Goal: Information Seeking & Learning: Learn about a topic

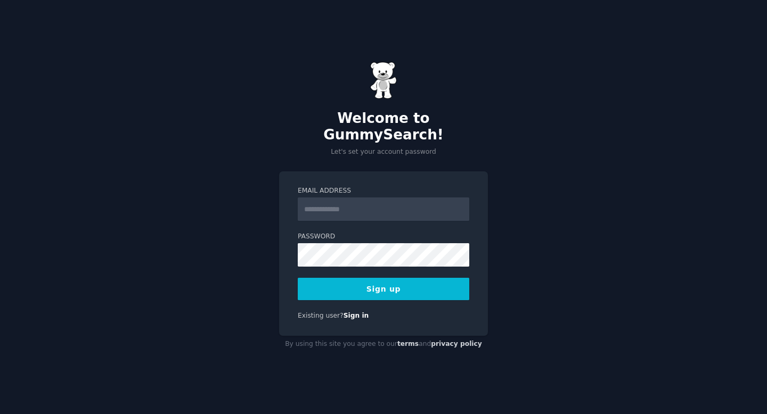
click at [375, 198] on input "Email Address" at bounding box center [384, 209] width 172 height 23
type input "**********"
click at [434, 284] on button "Sign up" at bounding box center [384, 289] width 172 height 22
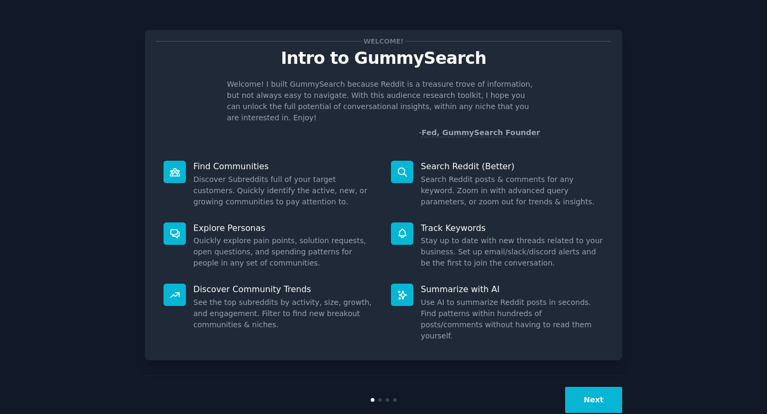
click at [592, 387] on button "Next" at bounding box center [593, 400] width 57 height 26
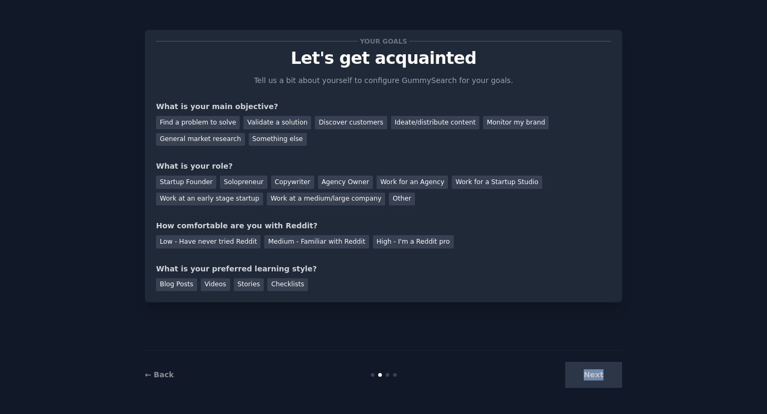
click at [592, 381] on div "Next" at bounding box center [542, 375] width 159 height 26
click at [155, 371] on link "← Back" at bounding box center [159, 375] width 29 height 9
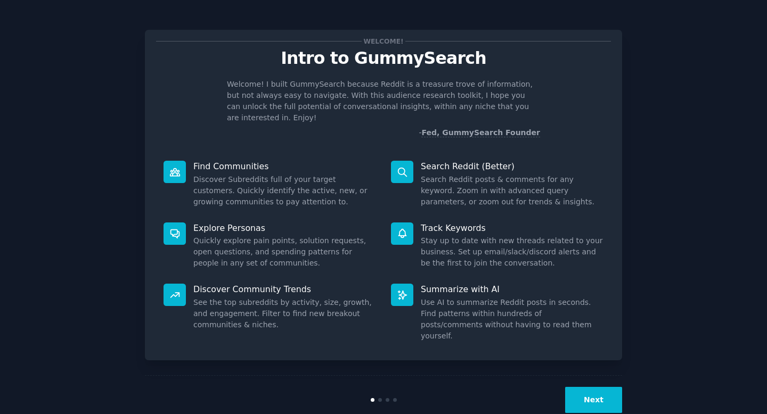
click at [586, 387] on button "Next" at bounding box center [593, 400] width 57 height 26
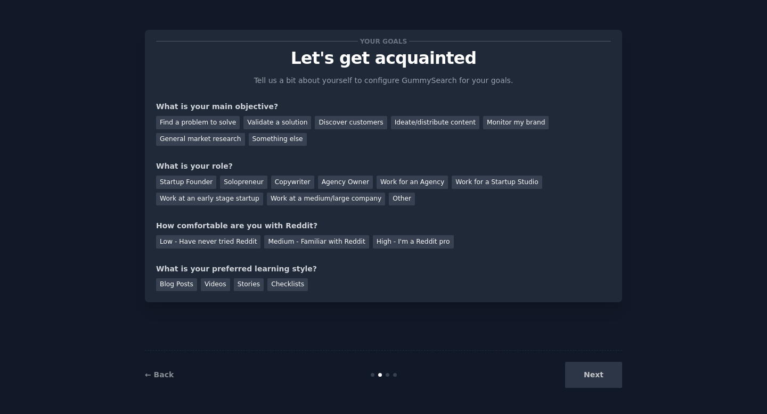
click at [602, 379] on div "Next" at bounding box center [542, 375] width 159 height 26
click at [599, 376] on div "Next" at bounding box center [542, 375] width 159 height 26
click at [598, 376] on div "Next" at bounding box center [542, 375] width 159 height 26
click at [202, 134] on div "General market research" at bounding box center [200, 139] width 89 height 13
click at [343, 119] on div "Discover customers" at bounding box center [351, 122] width 72 height 13
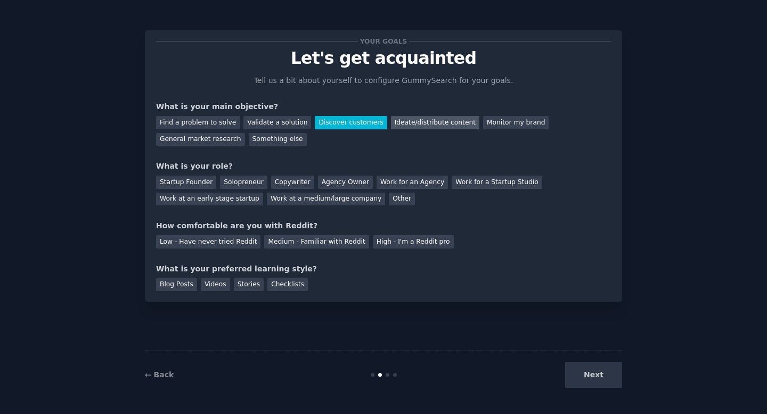
click at [437, 124] on div "Ideate/distribute content" at bounding box center [435, 122] width 88 height 13
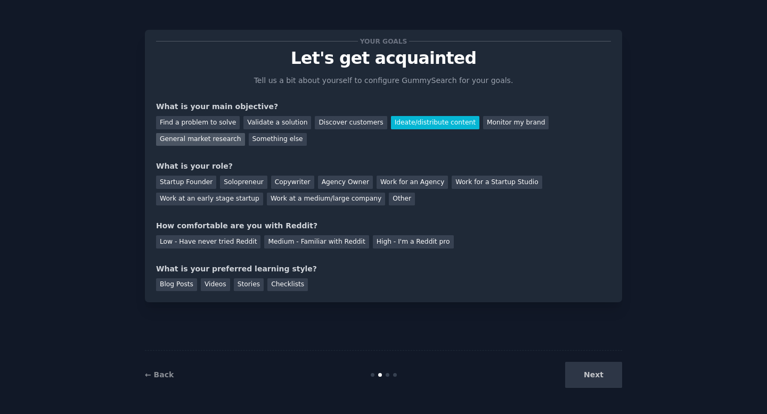
click at [226, 143] on div "General market research" at bounding box center [200, 139] width 89 height 13
click at [437, 118] on div "Ideate/distribute content" at bounding box center [435, 122] width 88 height 13
click at [288, 181] on div "Copywriter" at bounding box center [292, 182] width 43 height 13
click at [317, 239] on div "Medium - Familiar with Reddit" at bounding box center [316, 241] width 104 height 13
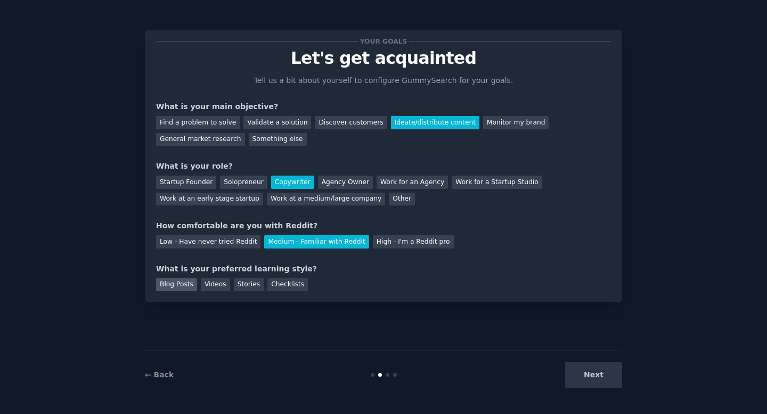
click at [164, 284] on div "Blog Posts" at bounding box center [176, 285] width 41 height 13
click at [242, 283] on div "Stories" at bounding box center [249, 285] width 30 height 13
click at [162, 283] on div "Blog Posts" at bounding box center [176, 285] width 41 height 13
click at [612, 376] on button "Next" at bounding box center [593, 375] width 57 height 26
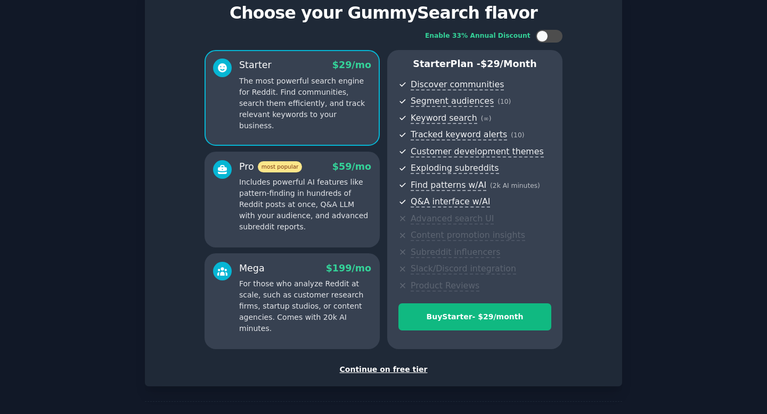
scroll to position [81, 0]
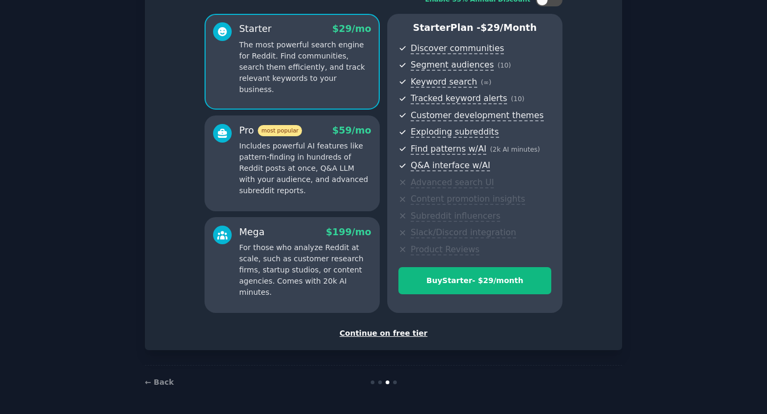
click at [379, 332] on div "Continue on free tier" at bounding box center [383, 333] width 455 height 11
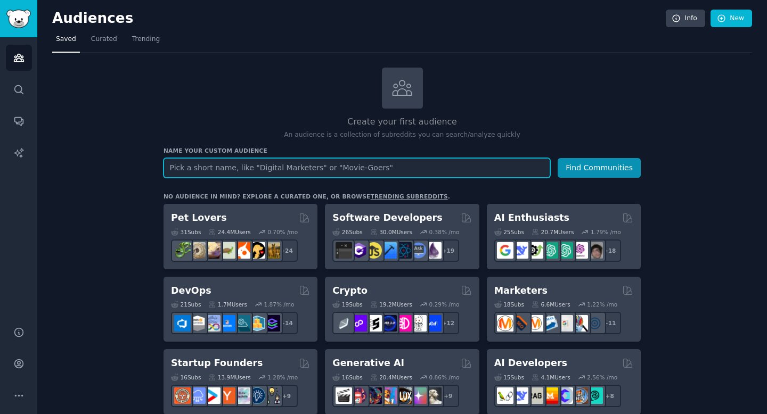
click at [497, 168] on input "text" at bounding box center [357, 168] width 387 height 20
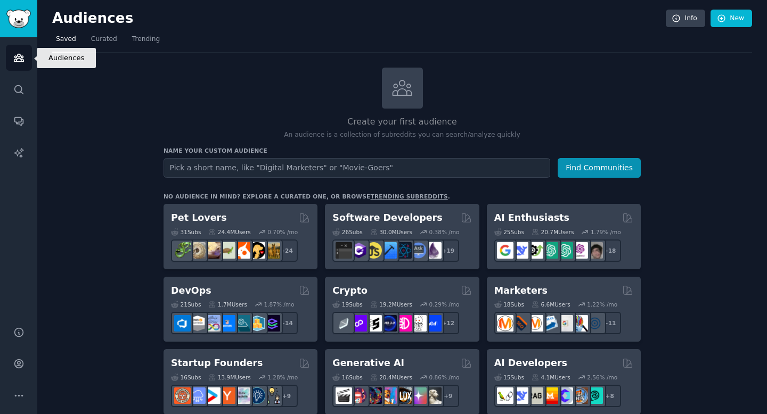
click at [13, 58] on icon "Sidebar" at bounding box center [18, 57] width 11 height 11
click at [139, 38] on span "Trending" at bounding box center [146, 40] width 28 height 10
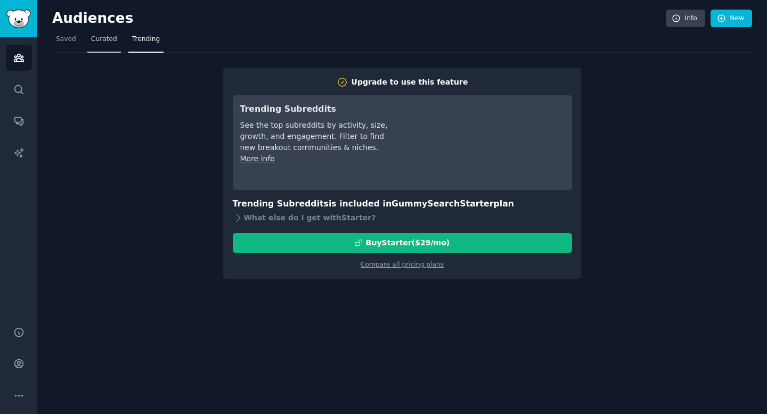
click at [104, 50] on link "Curated" at bounding box center [104, 42] width 34 height 22
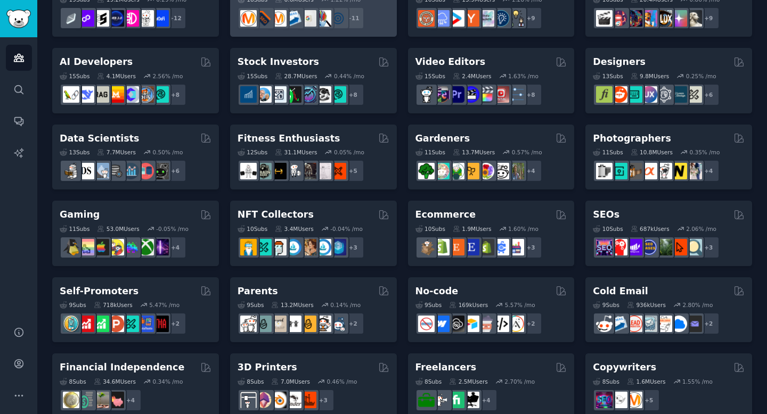
scroll to position [193, 0]
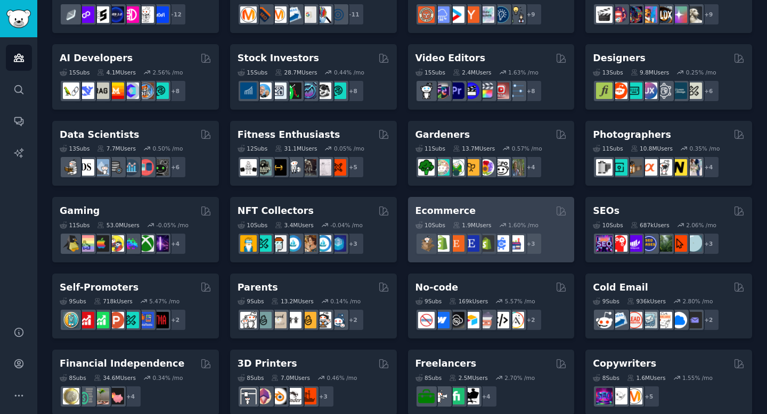
click at [431, 207] on h2 "Ecommerce" at bounding box center [445, 211] width 61 height 13
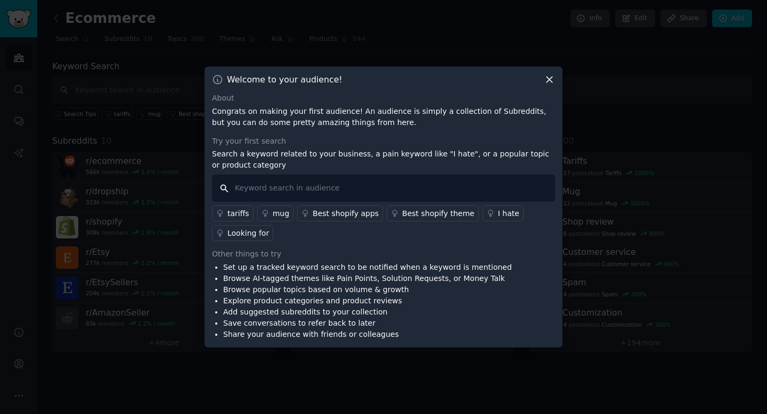
click at [443, 184] on input "text" at bounding box center [383, 188] width 343 height 27
click at [550, 81] on icon at bounding box center [549, 79] width 11 height 11
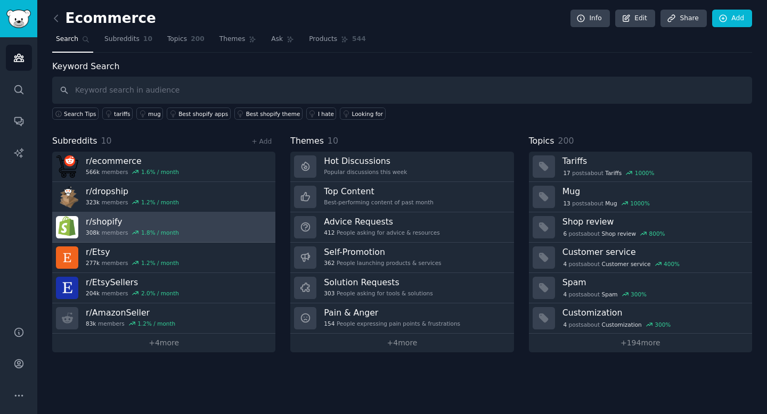
click at [190, 242] on link "r/ shopify 308k members 1.8 % / month" at bounding box center [163, 228] width 223 height 30
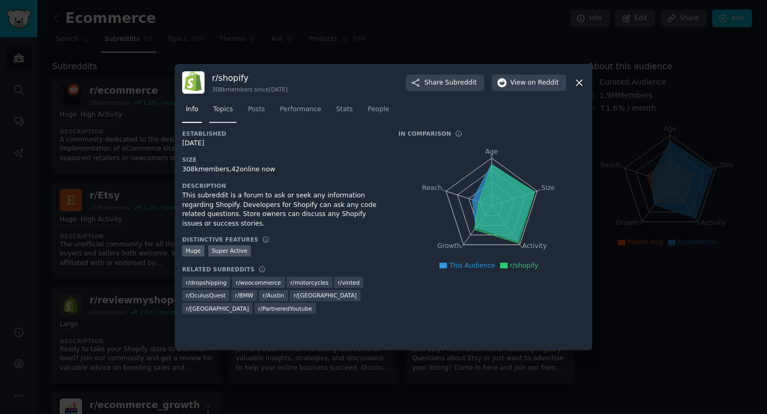
click at [216, 115] on link "Topics" at bounding box center [222, 112] width 27 height 22
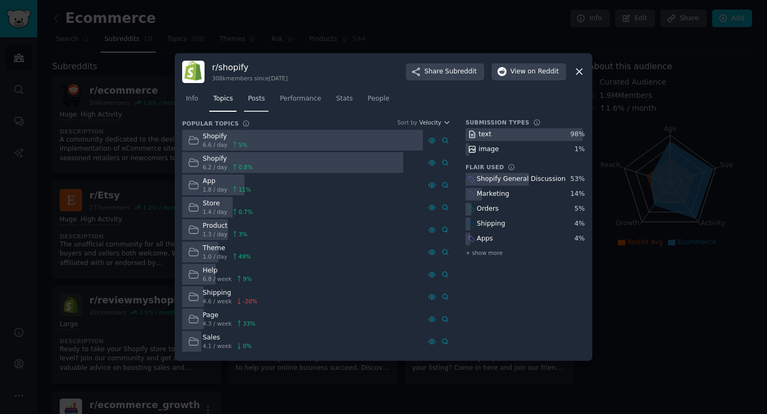
click at [265, 97] on span "Posts" at bounding box center [256, 99] width 17 height 10
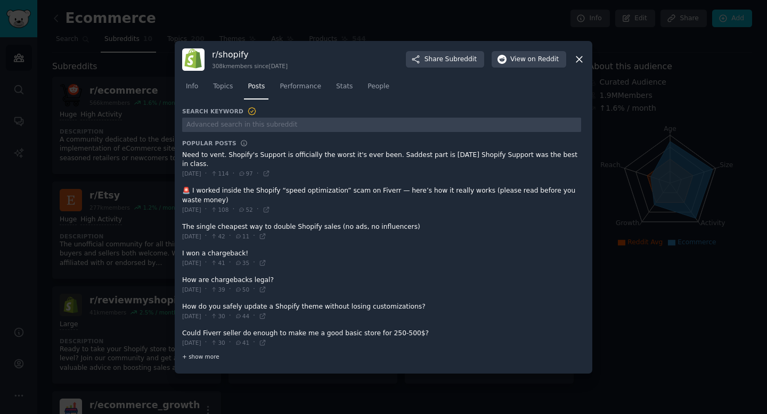
click at [213, 356] on span "+ show more" at bounding box center [200, 356] width 37 height 7
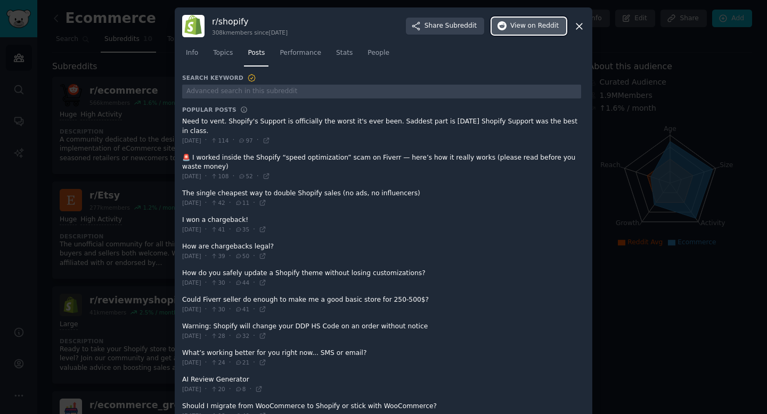
click at [531, 27] on span "on Reddit" at bounding box center [543, 26] width 31 height 10
click at [360, 113] on span at bounding box center [381, 131] width 399 height 36
click at [224, 116] on span at bounding box center [381, 131] width 399 height 36
click at [229, 121] on span at bounding box center [381, 131] width 399 height 36
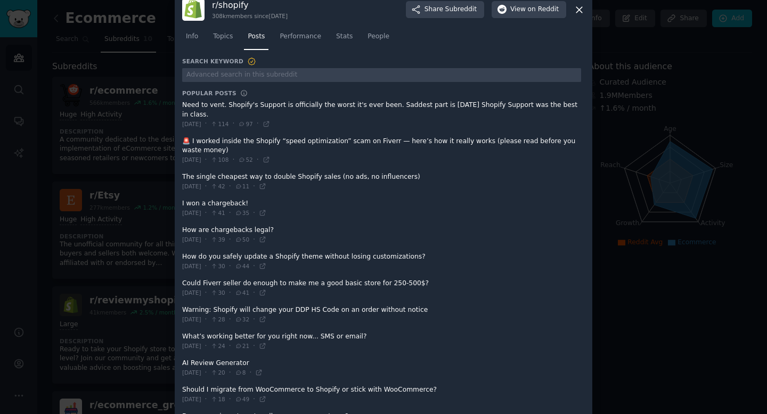
scroll to position [18, 0]
click at [356, 255] on span at bounding box center [381, 260] width 399 height 26
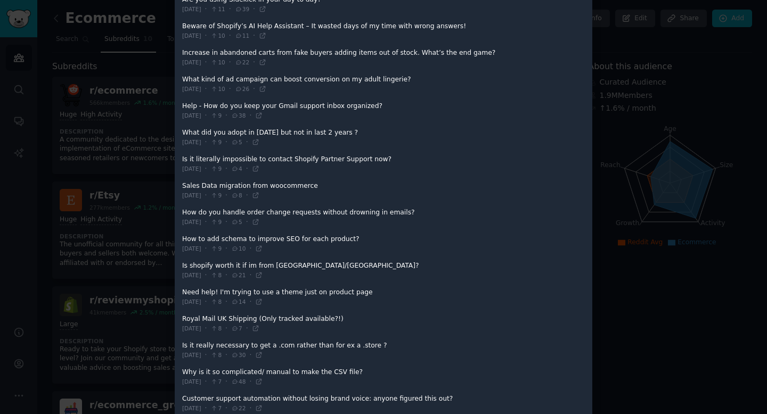
scroll to position [860, 0]
click at [640, 162] on div at bounding box center [383, 207] width 767 height 414
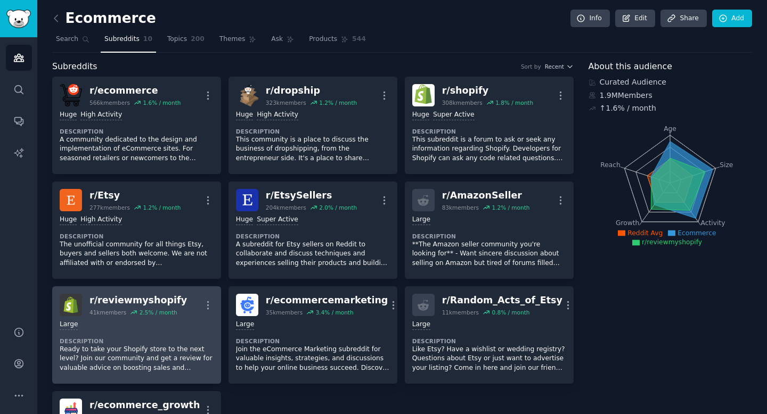
click at [135, 303] on div "r/ reviewmyshopify" at bounding box center [137, 300] width 97 height 13
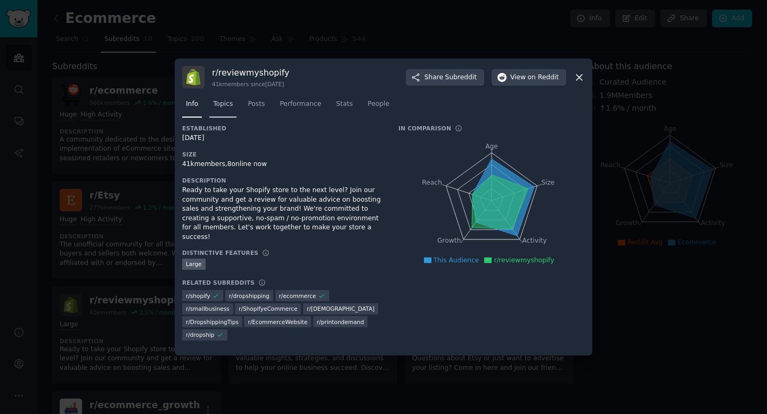
click at [235, 110] on link "Topics" at bounding box center [222, 107] width 27 height 22
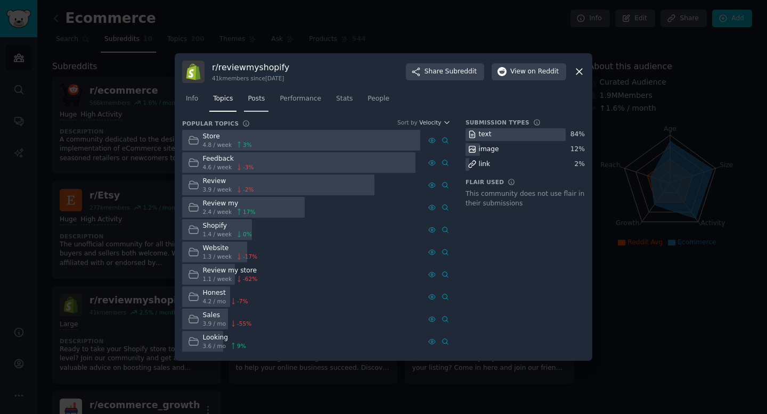
click at [259, 103] on link "Posts" at bounding box center [256, 102] width 25 height 22
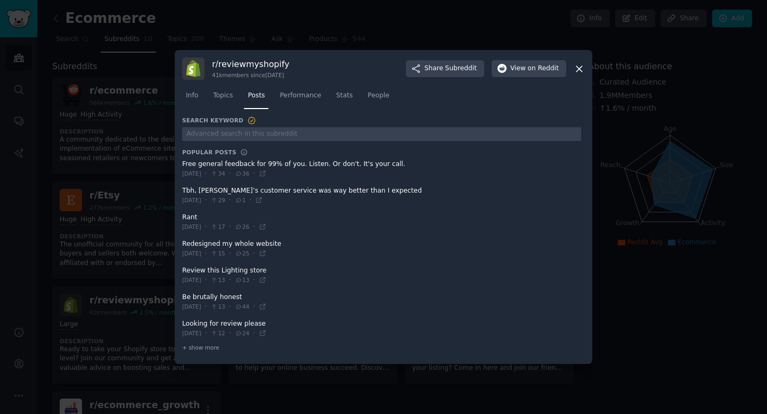
click at [578, 70] on icon at bounding box center [579, 68] width 11 height 11
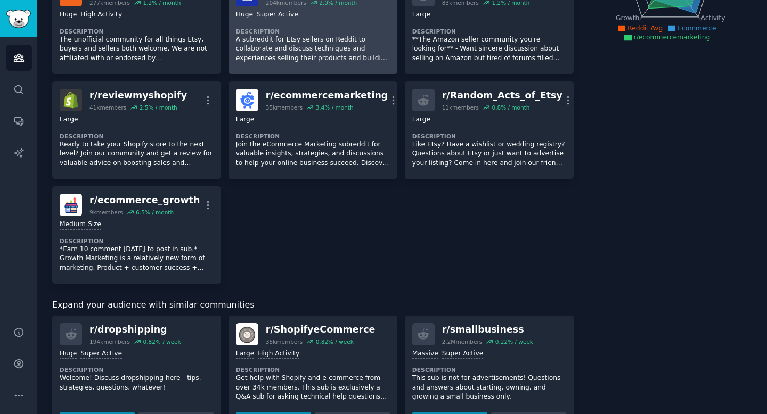
scroll to position [296, 0]
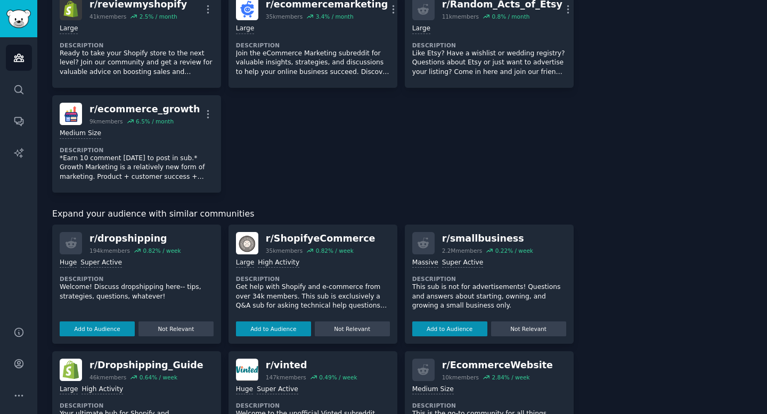
click at [311, 246] on h2 "r/ ShopifyeCommerce 35k members 0.82 % / week" at bounding box center [321, 243] width 110 height 22
click at [314, 239] on div "r/ ShopifyeCommerce" at bounding box center [321, 238] width 110 height 13
click at [324, 238] on div "r/ ShopifyeCommerce" at bounding box center [321, 238] width 110 height 13
click at [248, 239] on img at bounding box center [247, 243] width 22 height 22
click at [314, 289] on p "Get help with Shopify and e-commerce from over 34k members. This sub is exclusi…" at bounding box center [313, 297] width 154 height 28
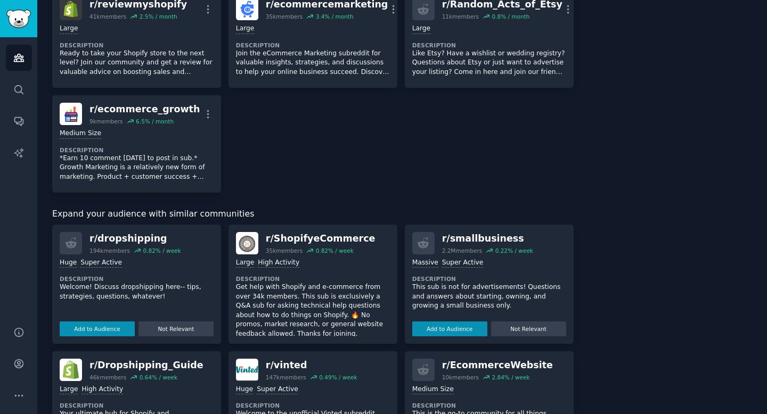
click at [288, 320] on p "Get help with Shopify and e-commerce from over 34k members. This sub is exclusi…" at bounding box center [313, 311] width 154 height 56
click at [293, 243] on div "r/ ShopifyeCommerce" at bounding box center [321, 238] width 110 height 13
click at [298, 238] on div "r/ ShopifyeCommerce" at bounding box center [321, 238] width 110 height 13
click at [254, 262] on div ">= 80th percentile for submissions / day Large High Activity" at bounding box center [313, 263] width 154 height 10
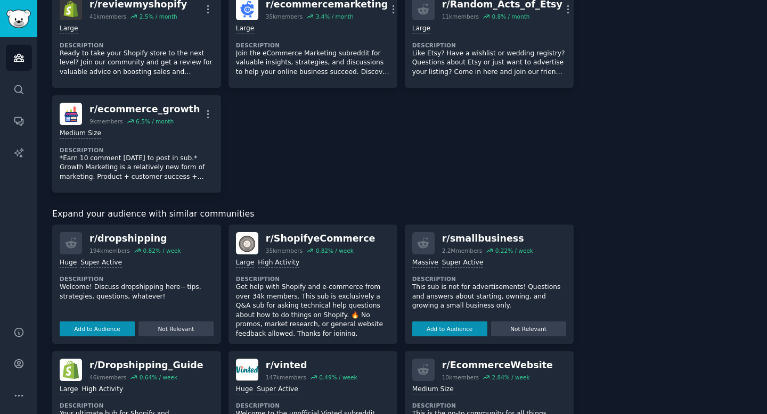
click at [252, 239] on img at bounding box center [247, 243] width 22 height 22
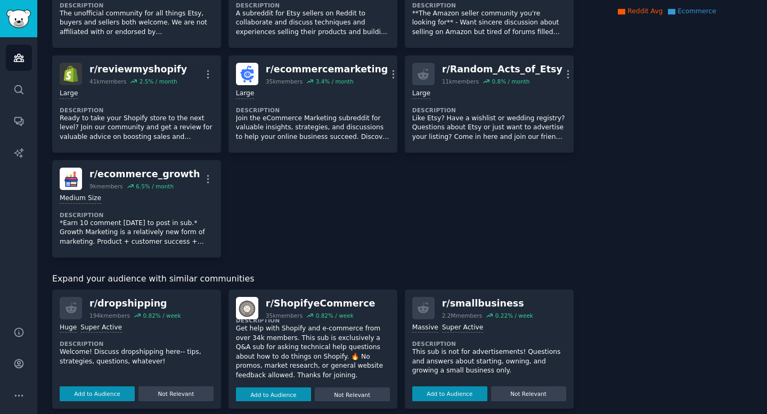
scroll to position [25, 0]
click at [287, 392] on button "Add to Audience" at bounding box center [273, 394] width 75 height 15
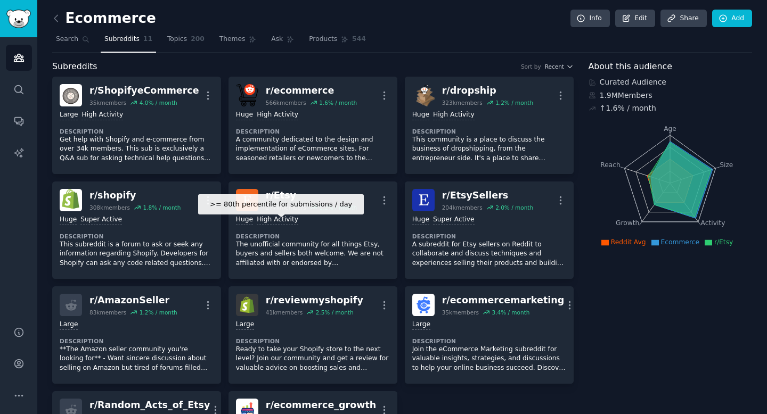
scroll to position [16, 0]
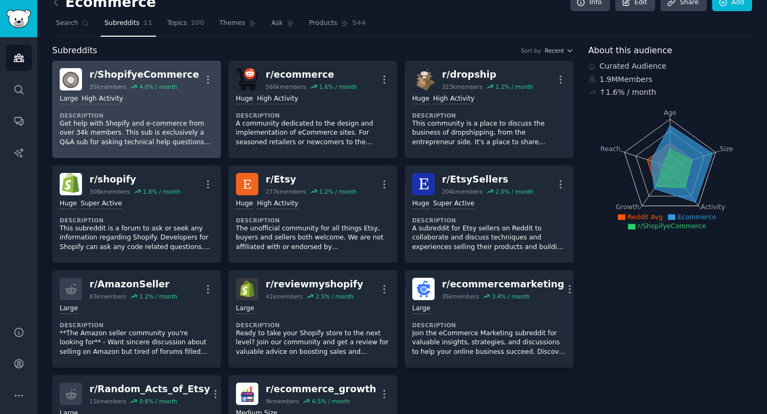
click at [137, 80] on div "r/ ShopifyeCommerce" at bounding box center [144, 74] width 110 height 13
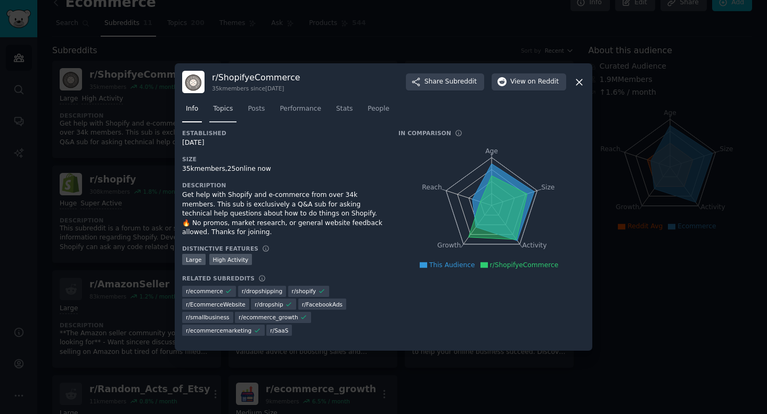
click at [214, 112] on span "Topics" at bounding box center [223, 109] width 20 height 10
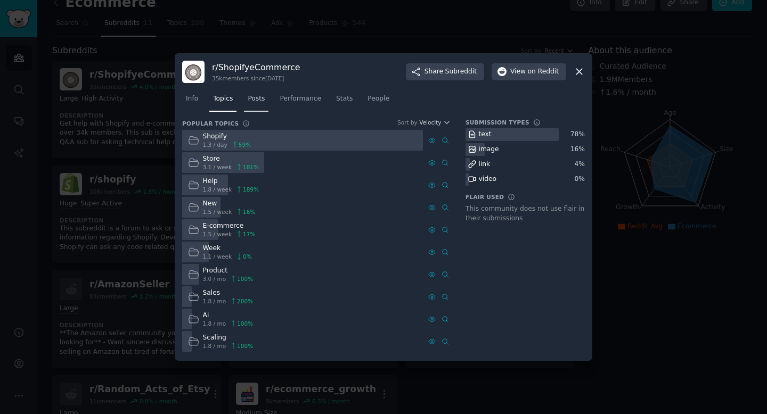
click at [256, 101] on span "Posts" at bounding box center [256, 99] width 17 height 10
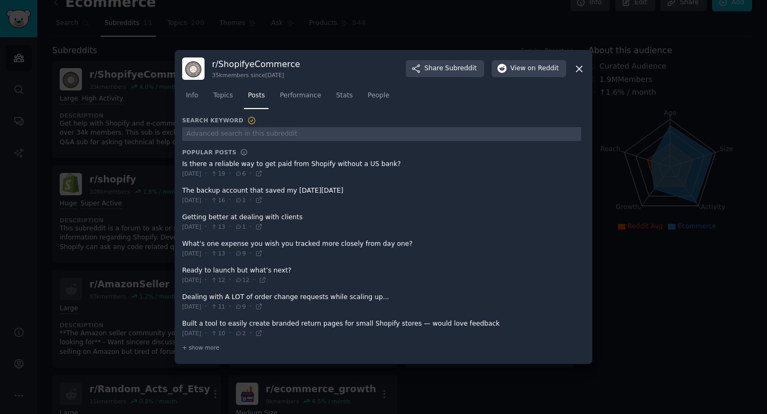
click at [577, 69] on icon at bounding box center [579, 69] width 6 height 6
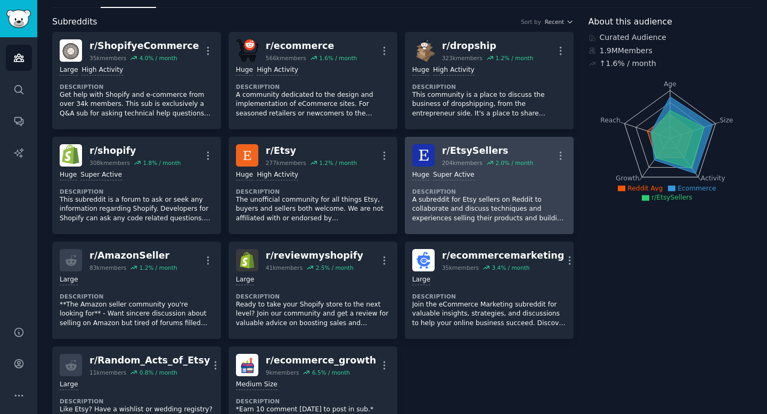
scroll to position [61, 0]
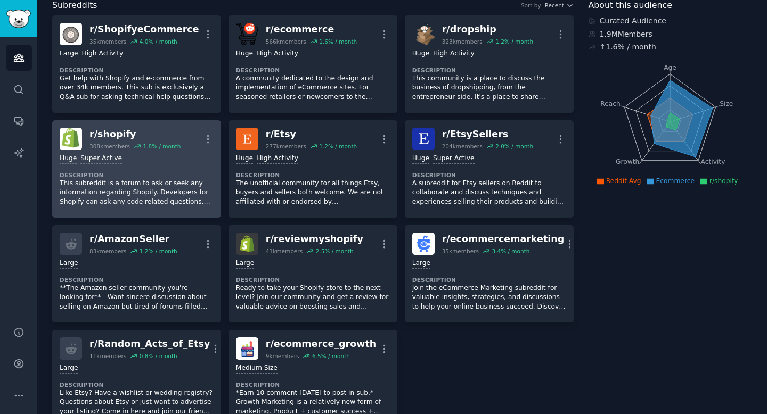
click at [150, 129] on div "r/ shopify" at bounding box center [134, 134] width 91 height 13
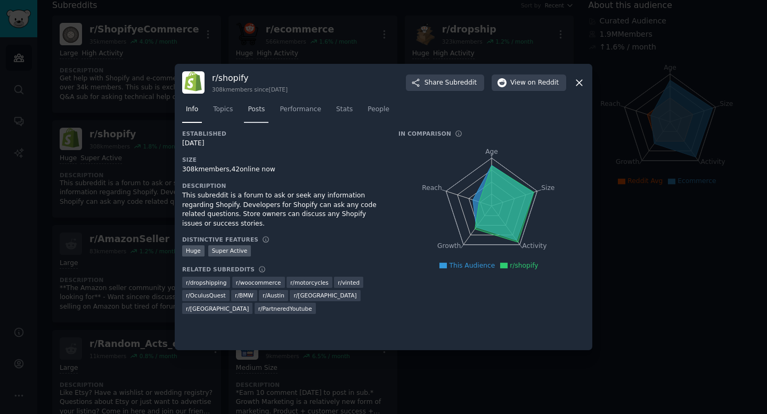
click at [261, 102] on link "Posts" at bounding box center [256, 112] width 25 height 22
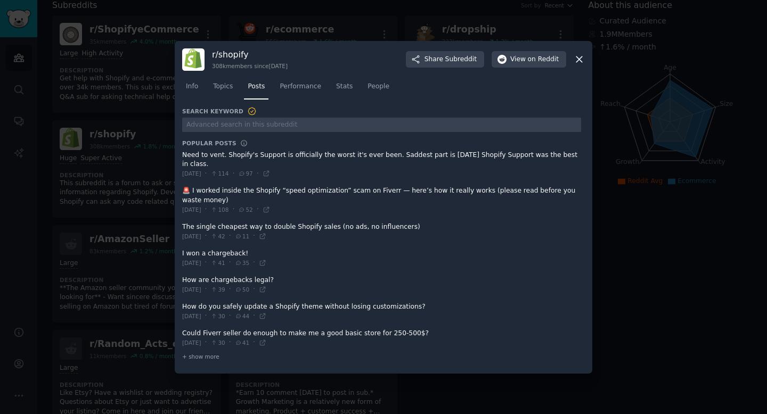
click at [582, 63] on icon at bounding box center [579, 59] width 11 height 11
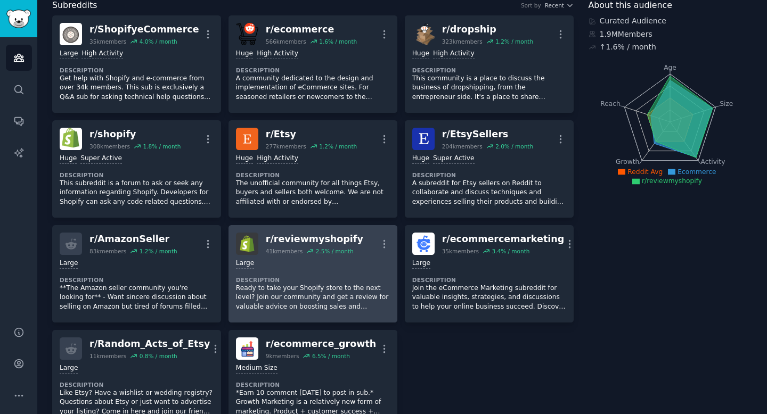
click at [304, 264] on div "Large" at bounding box center [313, 264] width 154 height 10
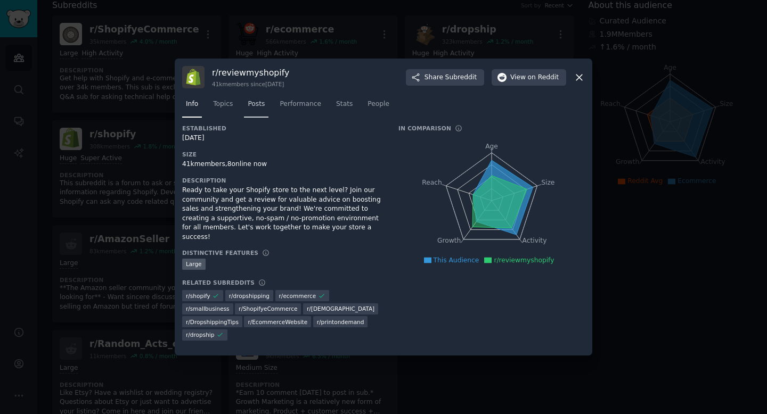
click at [260, 108] on span "Posts" at bounding box center [256, 105] width 17 height 10
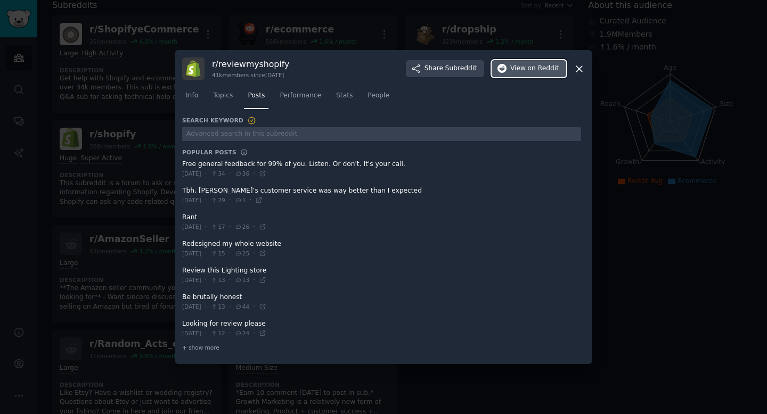
click at [565, 69] on button "View on Reddit" at bounding box center [529, 68] width 75 height 17
click at [585, 65] on div "r/ reviewmyshopify 41k members since [DATE] Share Subreddit View on Reddit Info…" at bounding box center [384, 207] width 418 height 314
click at [577, 68] on icon at bounding box center [579, 68] width 11 height 11
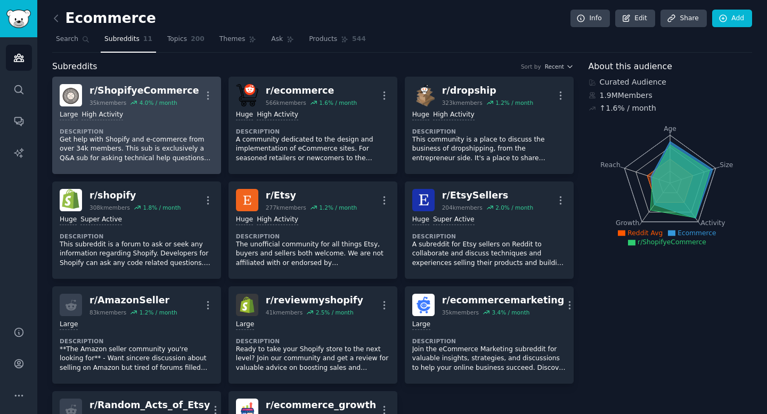
click at [168, 89] on div "r/ ShopifyeCommerce" at bounding box center [144, 90] width 110 height 13
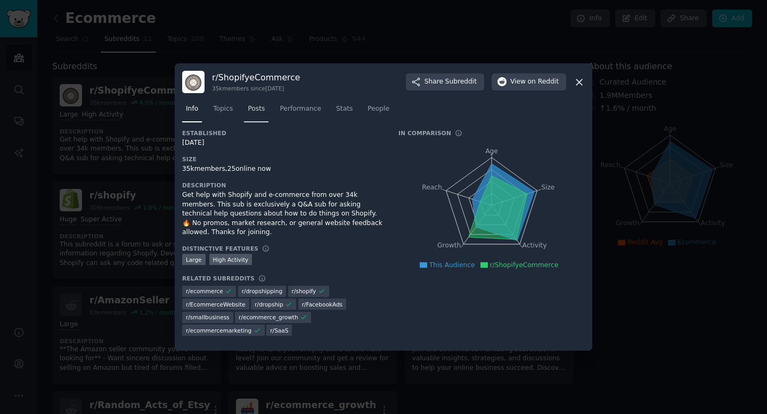
click at [251, 107] on span "Posts" at bounding box center [256, 109] width 17 height 10
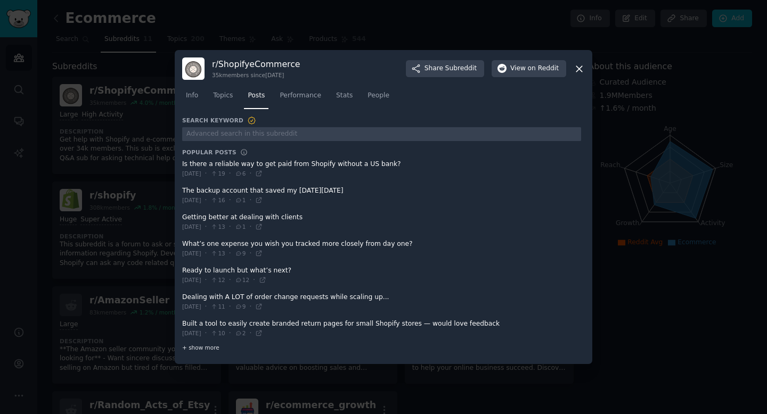
click at [208, 348] on span "+ show more" at bounding box center [200, 347] width 37 height 7
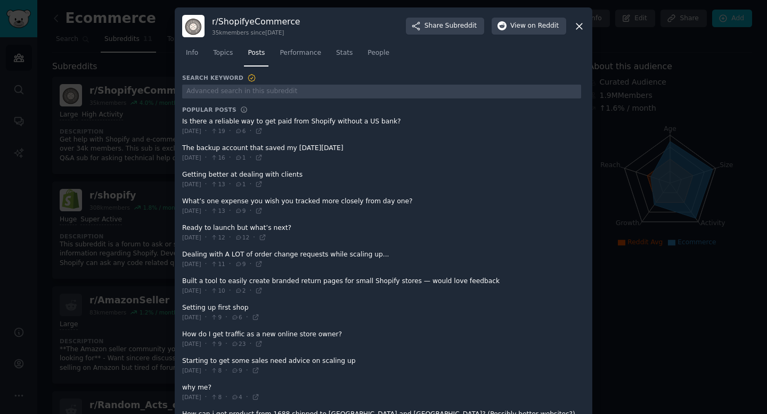
click at [578, 28] on icon at bounding box center [579, 26] width 11 height 11
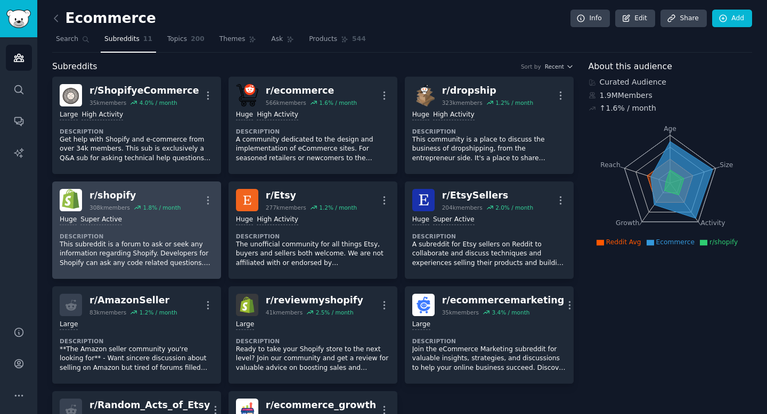
click at [142, 233] on dt "Description" at bounding box center [137, 236] width 154 height 7
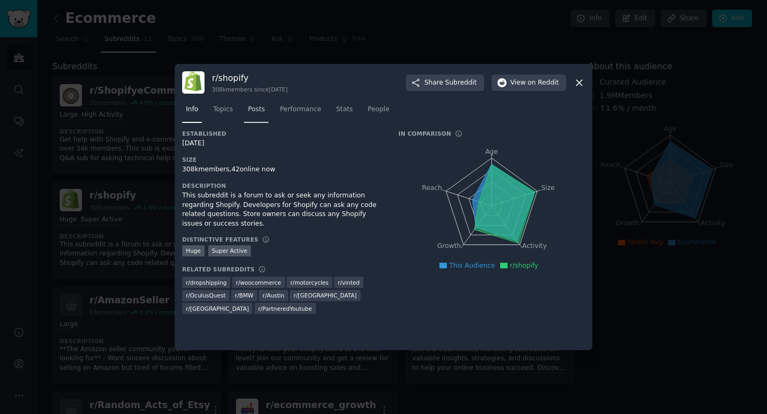
click at [256, 109] on span "Posts" at bounding box center [256, 110] width 17 height 10
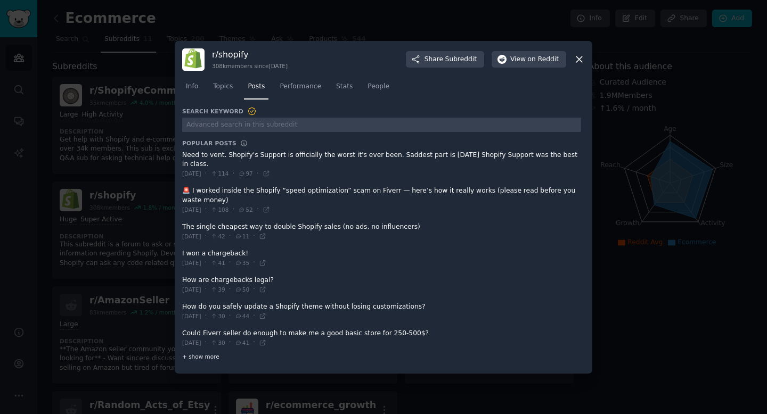
click at [201, 358] on span "+ show more" at bounding box center [200, 356] width 37 height 7
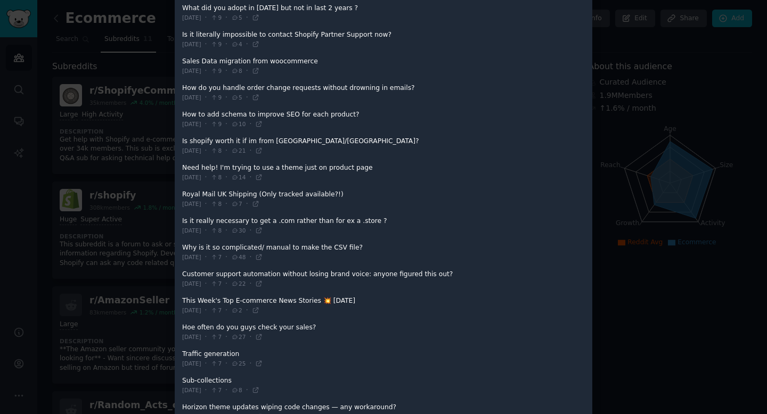
scroll to position [1064, 0]
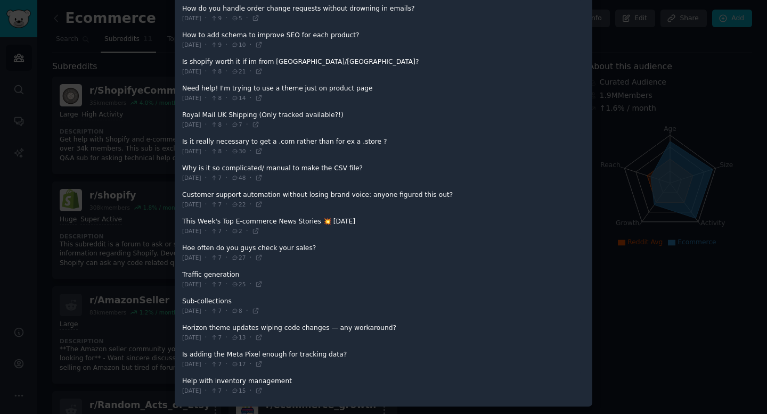
click at [614, 170] on div at bounding box center [383, 207] width 767 height 414
